Goal: Navigation & Orientation: Find specific page/section

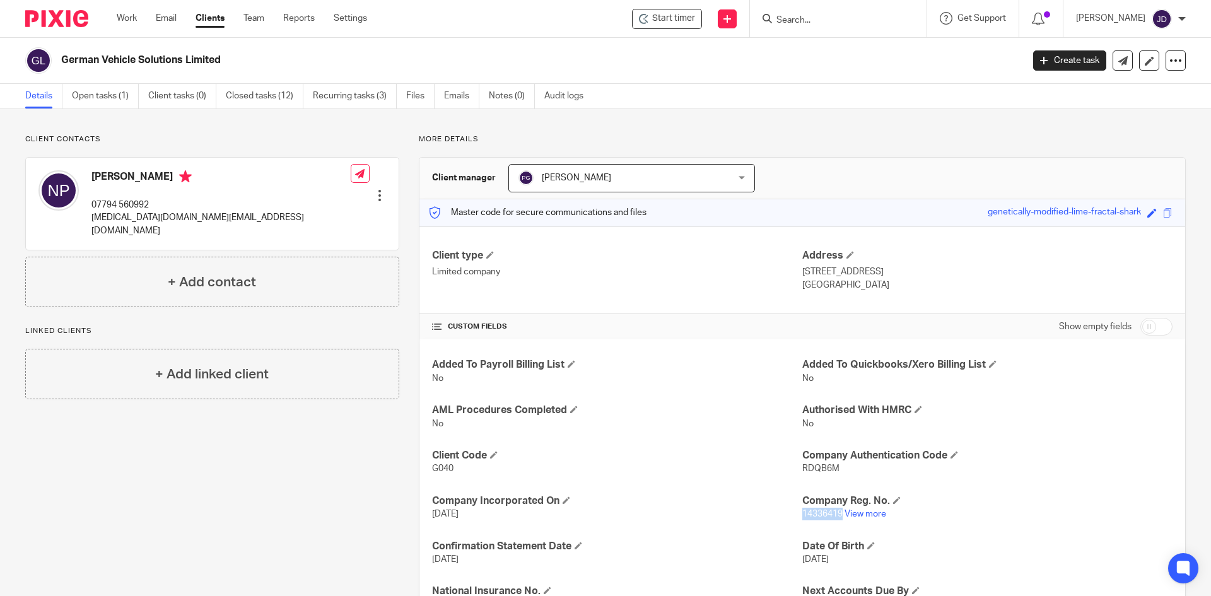
scroll to position [189, 0]
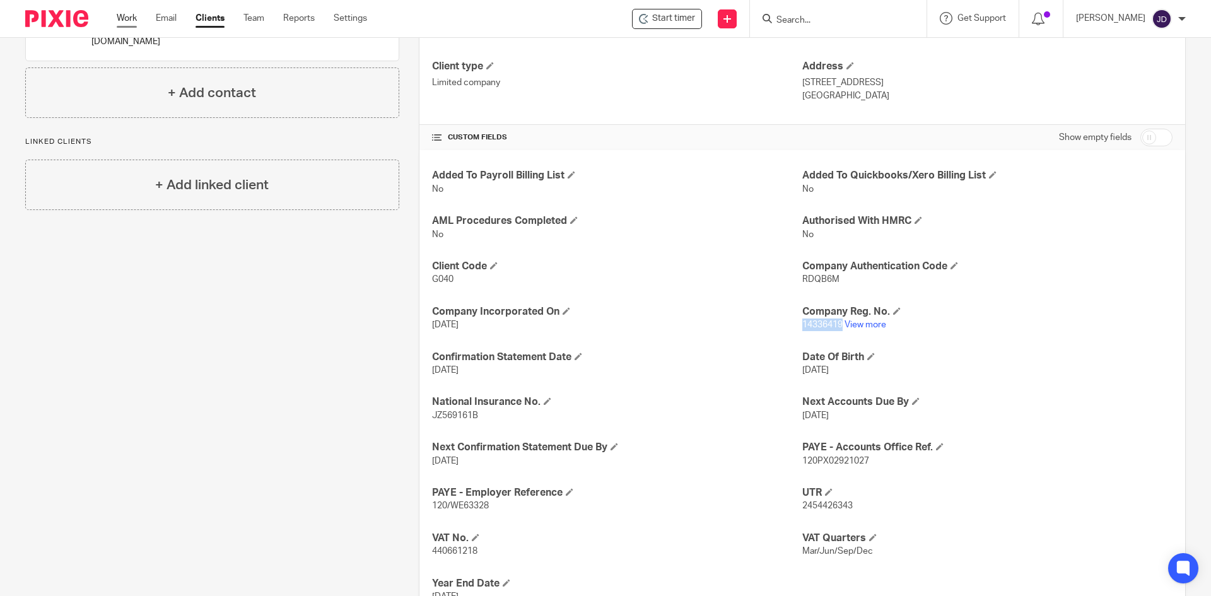
click at [119, 22] on link "Work" at bounding box center [127, 18] width 20 height 13
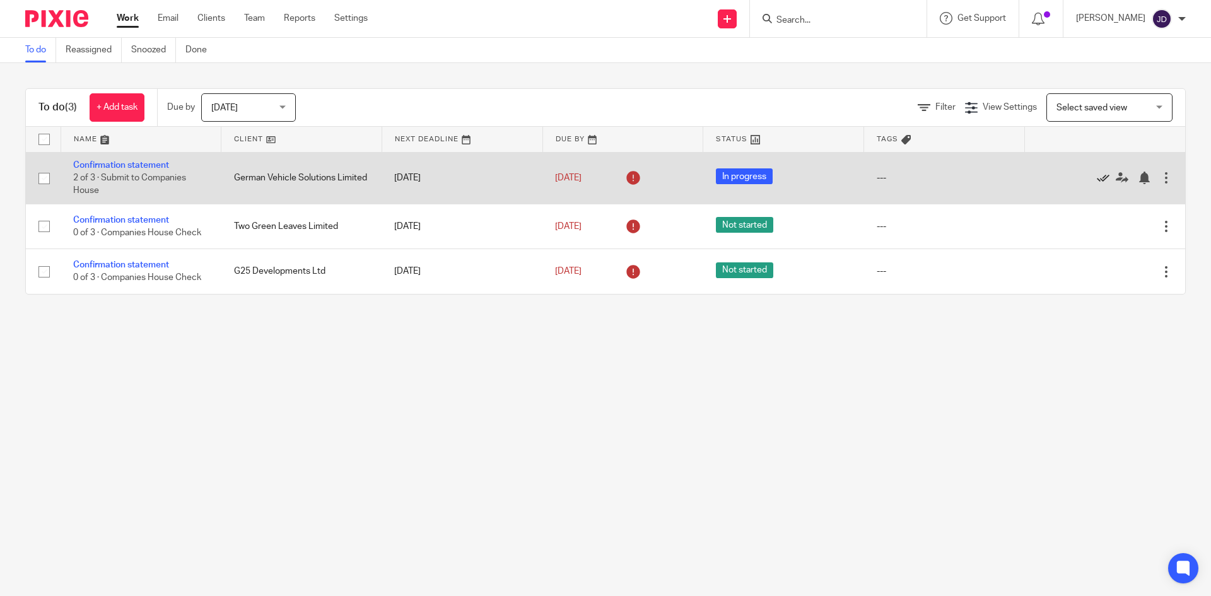
click at [1096, 180] on icon at bounding box center [1102, 177] width 13 height 13
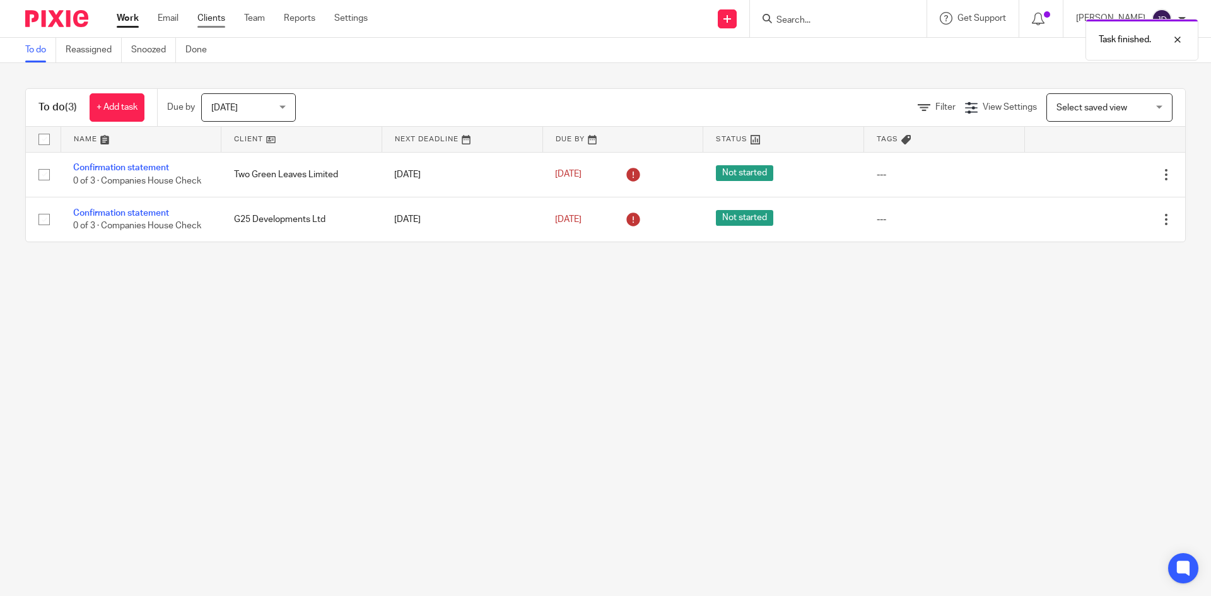
click at [210, 19] on link "Clients" at bounding box center [211, 18] width 28 height 13
